Goal: Use online tool/utility: Utilize a website feature to perform a specific function

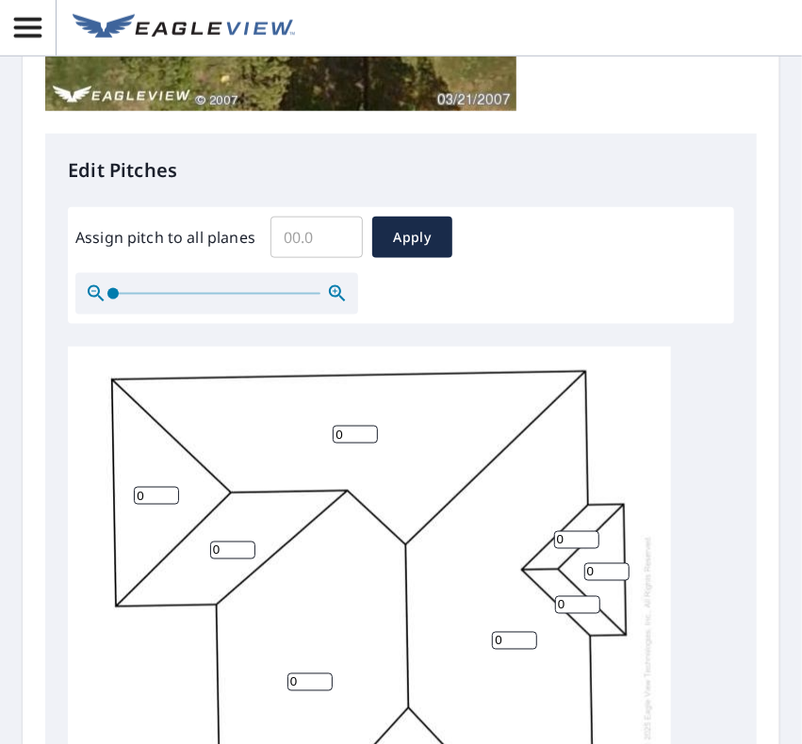
scroll to position [19, 0]
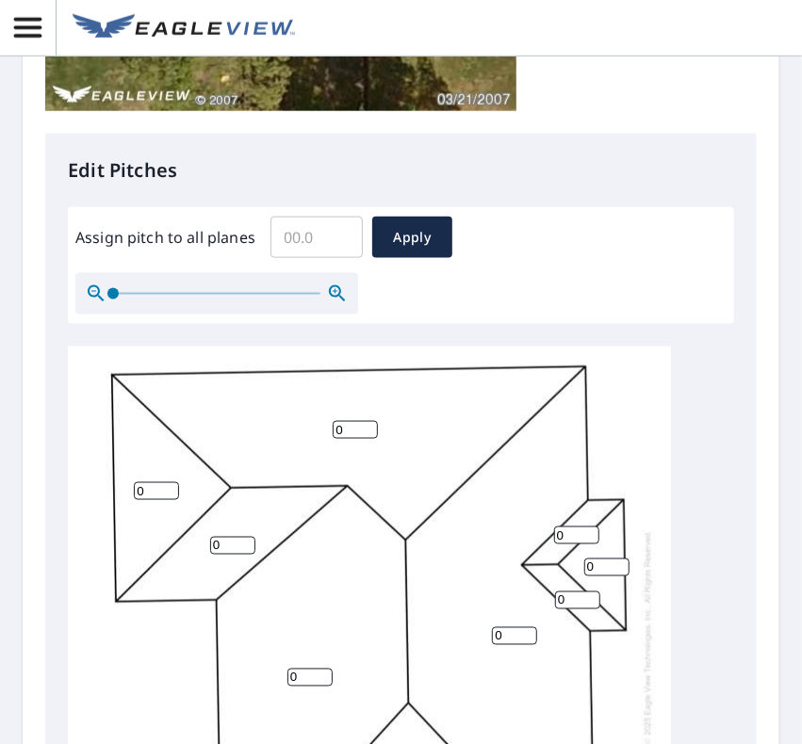
click at [326, 235] on input "Assign pitch to all planes" at bounding box center [316, 237] width 92 height 53
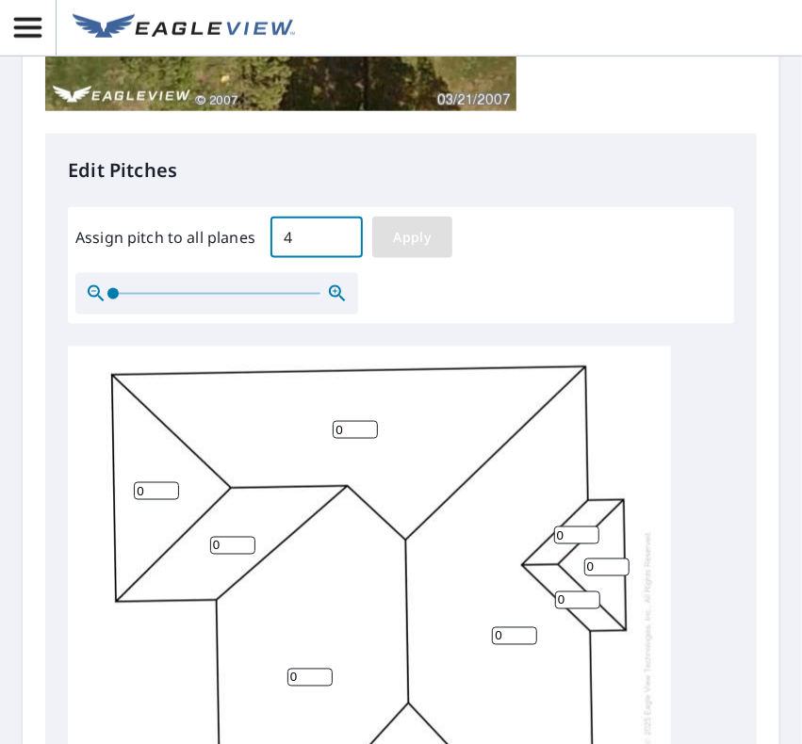
type input "4"
click at [419, 240] on span "Apply" at bounding box center [412, 238] width 50 height 24
type input "4"
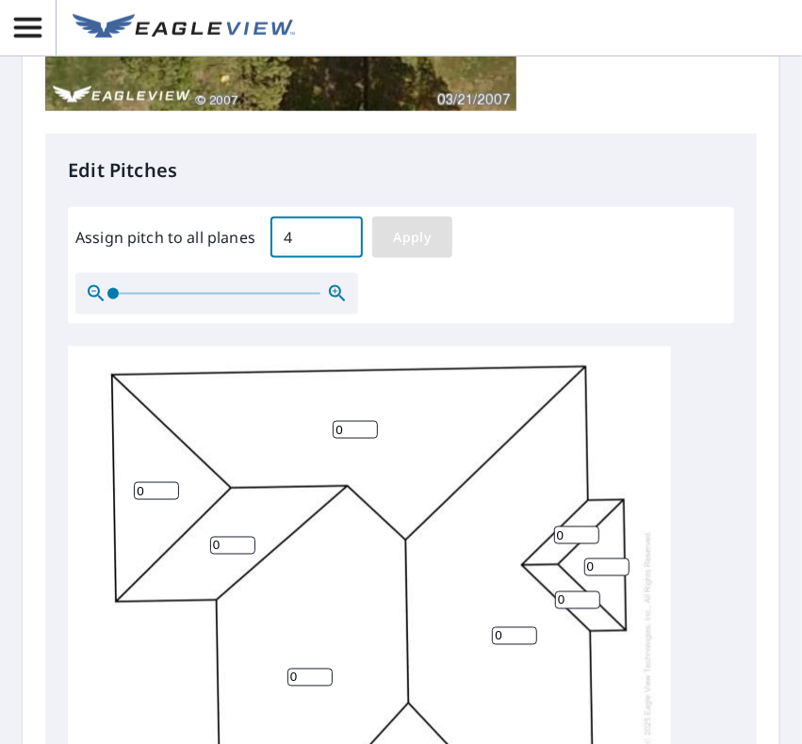
type input "4"
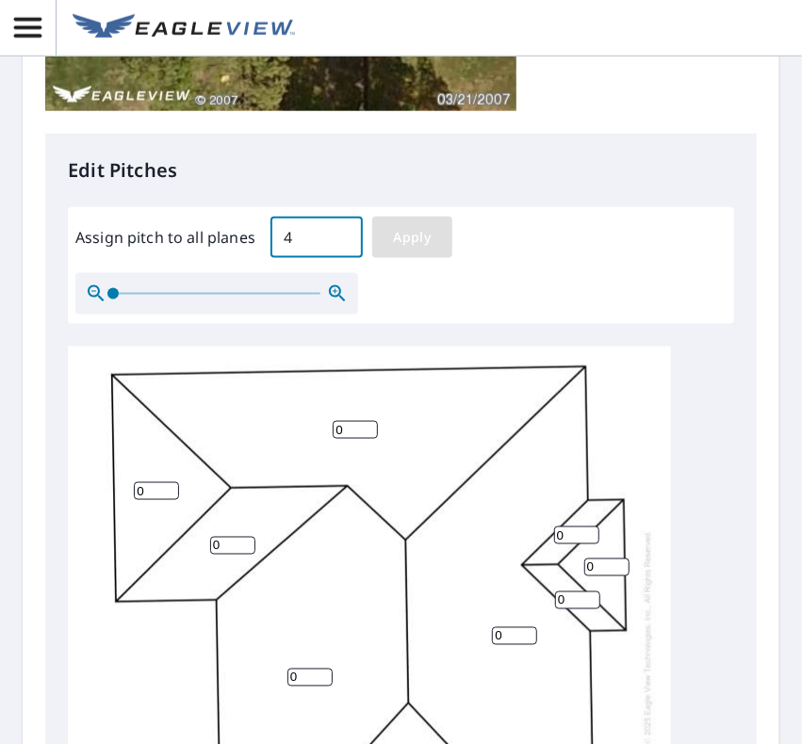
type input "4"
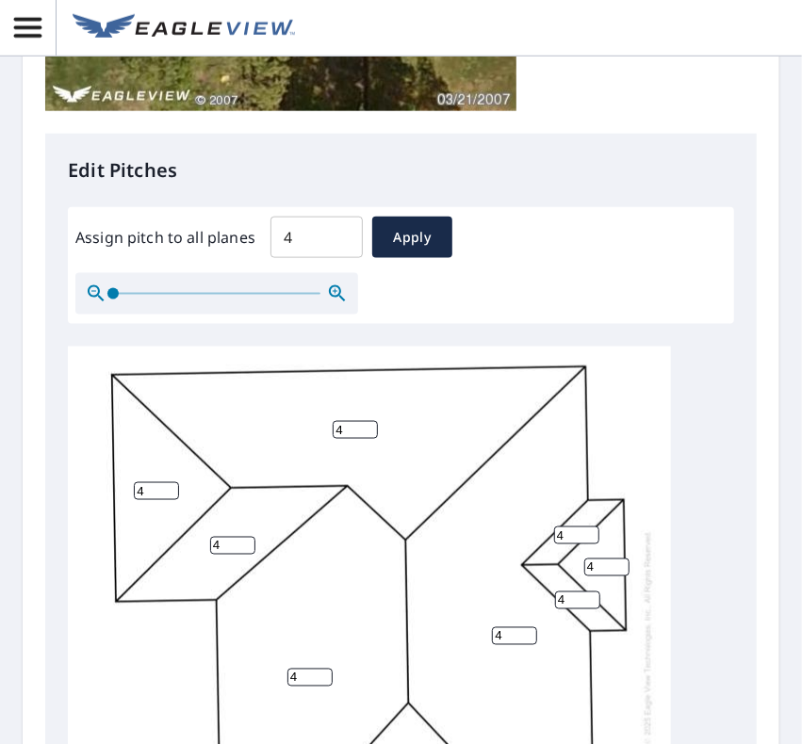
scroll to position [1119, 0]
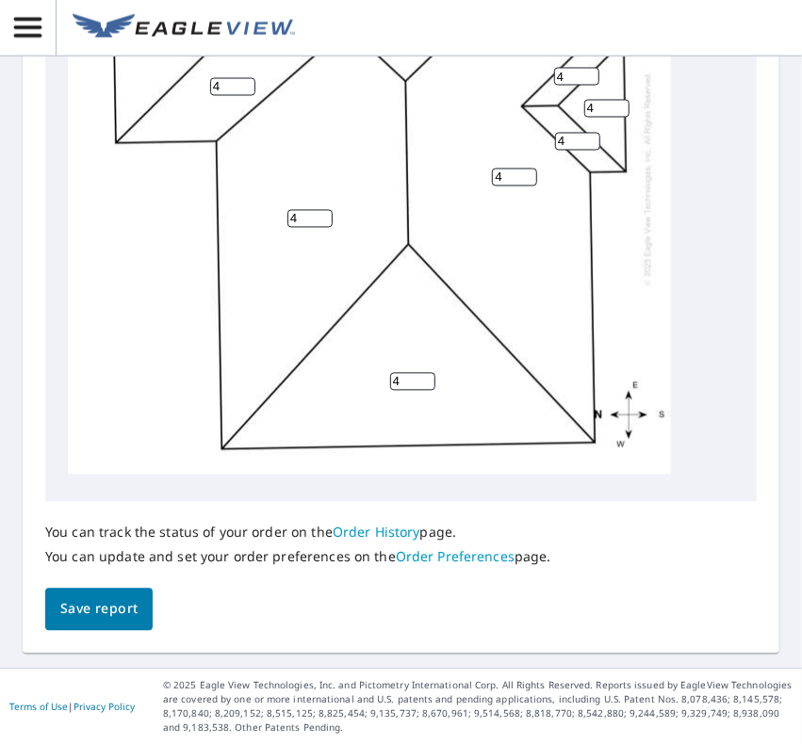
click at [136, 623] on button "Save report" at bounding box center [98, 610] width 107 height 42
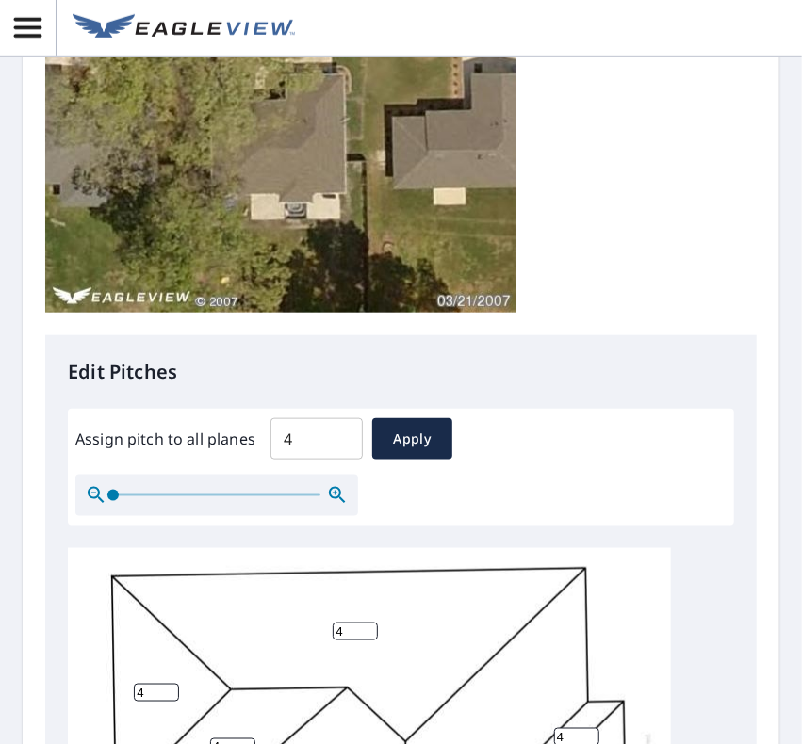
scroll to position [0, 0]
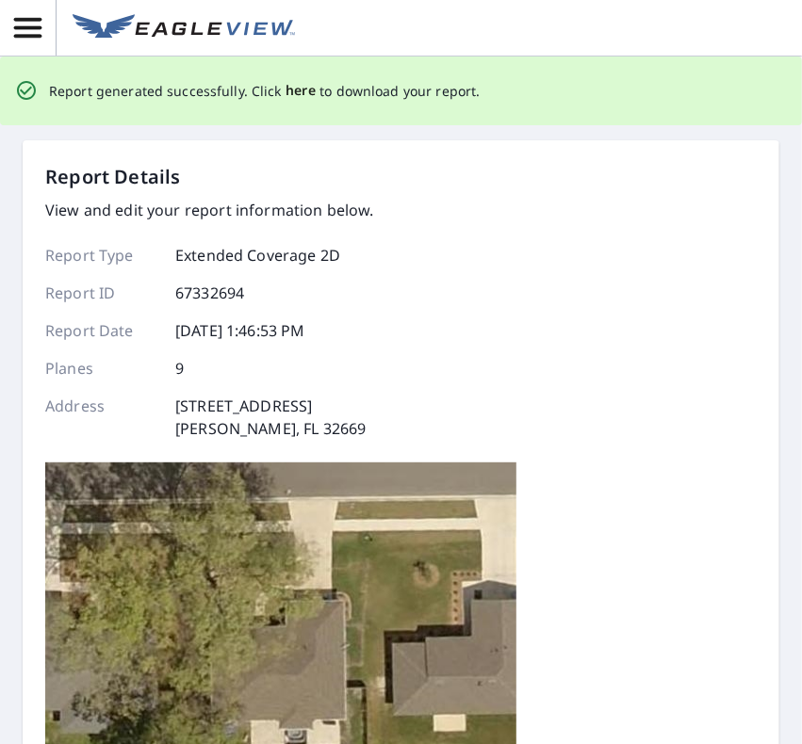
click at [300, 97] on span "here" at bounding box center [301, 91] width 31 height 24
